Goal: Task Accomplishment & Management: Complete application form

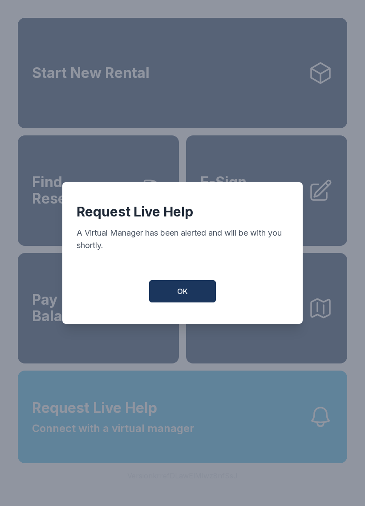
click at [193, 293] on button "OK" at bounding box center [182, 291] width 67 height 22
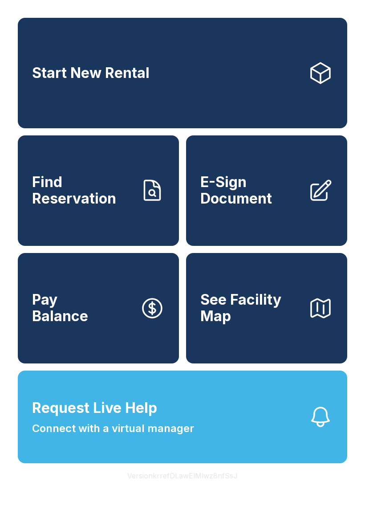
click at [276, 217] on link "E-Sign Document" at bounding box center [266, 190] width 161 height 110
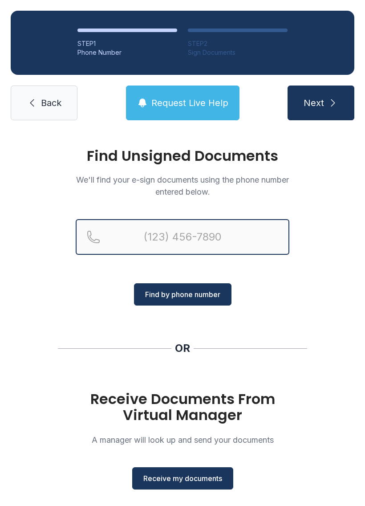
click at [179, 221] on input "Reservation phone number" at bounding box center [183, 237] width 214 height 36
type input "[PHONE_NUMBER]"
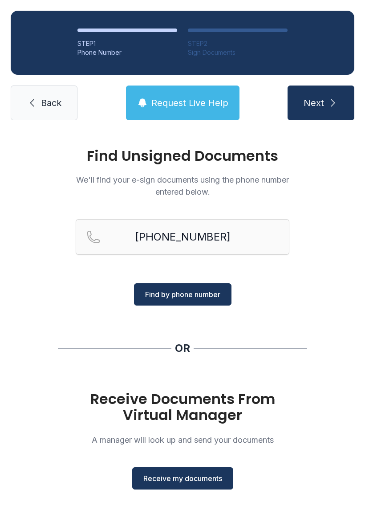
click at [333, 102] on icon "submit" at bounding box center [333, 103] width 11 height 11
click at [209, 290] on span "Find by phone number" at bounding box center [182, 294] width 75 height 11
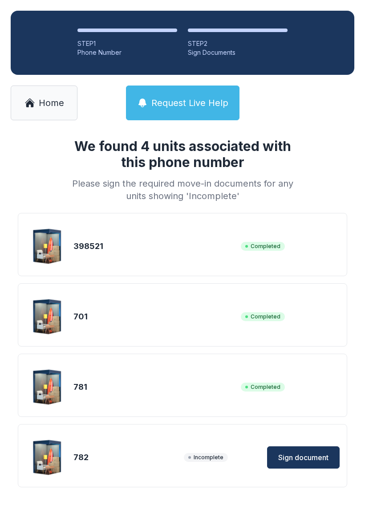
click at [138, 450] on div "782 Incomplete Sign document" at bounding box center [182, 457] width 315 height 45
click at [316, 450] on button "Sign document" at bounding box center [303, 457] width 73 height 22
click at [314, 464] on button "Sign document" at bounding box center [303, 457] width 73 height 22
